Goal: Navigation & Orientation: Understand site structure

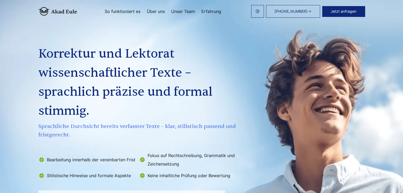
click at [198, 8] on div "[PHONE_NUMBER] Jetzt anfragen So funktioniert es Über uns Unser Team Erfahrung" at bounding box center [221, 11] width 288 height 13
click at [111, 11] on link "So funktioniert es" at bounding box center [123, 11] width 36 height 4
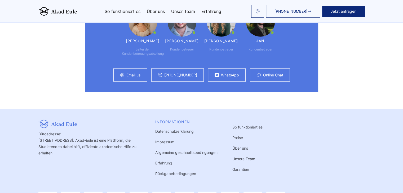
scroll to position [1465, 0]
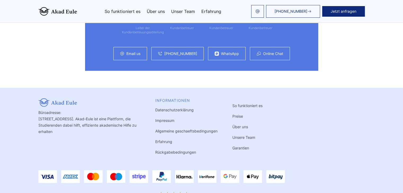
click at [155, 118] on link "Impressum" at bounding box center [164, 120] width 19 height 5
